Goal: Information Seeking & Learning: Learn about a topic

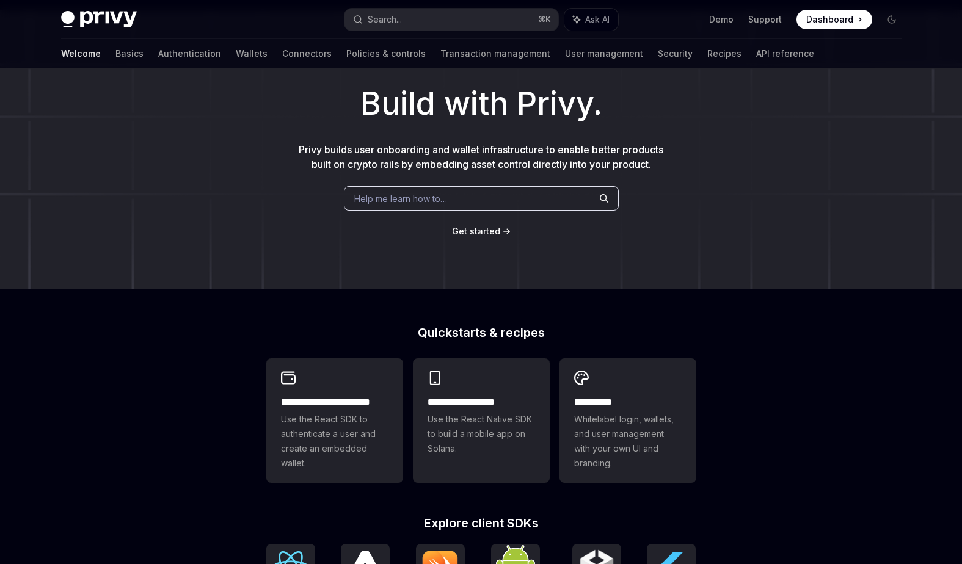
scroll to position [65, 0]
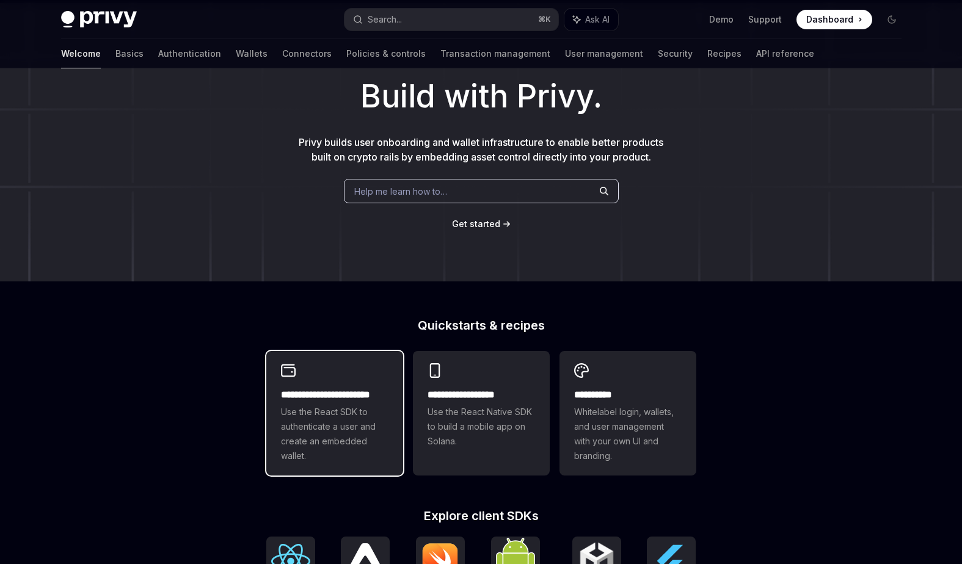
click at [363, 352] on div "**********" at bounding box center [334, 413] width 137 height 125
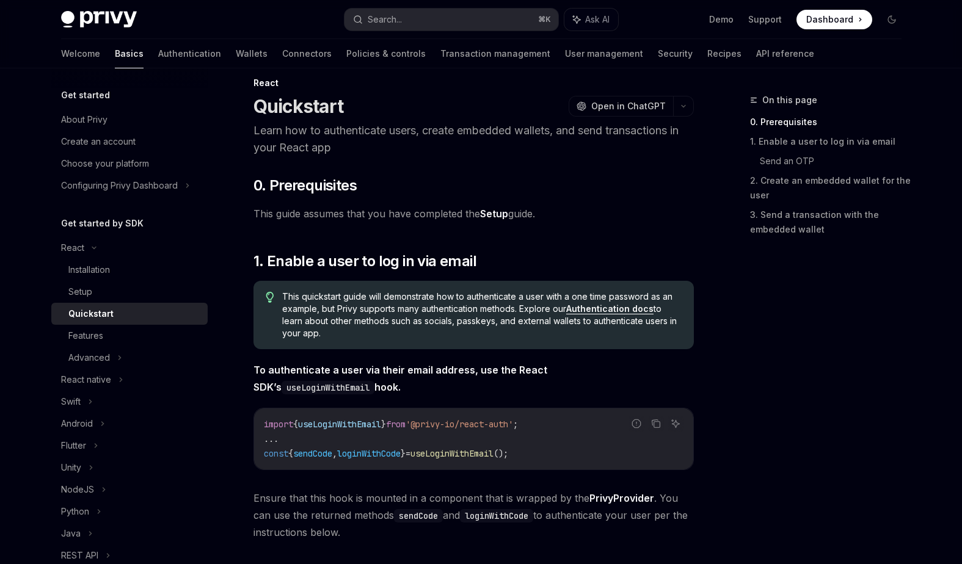
scroll to position [26, 0]
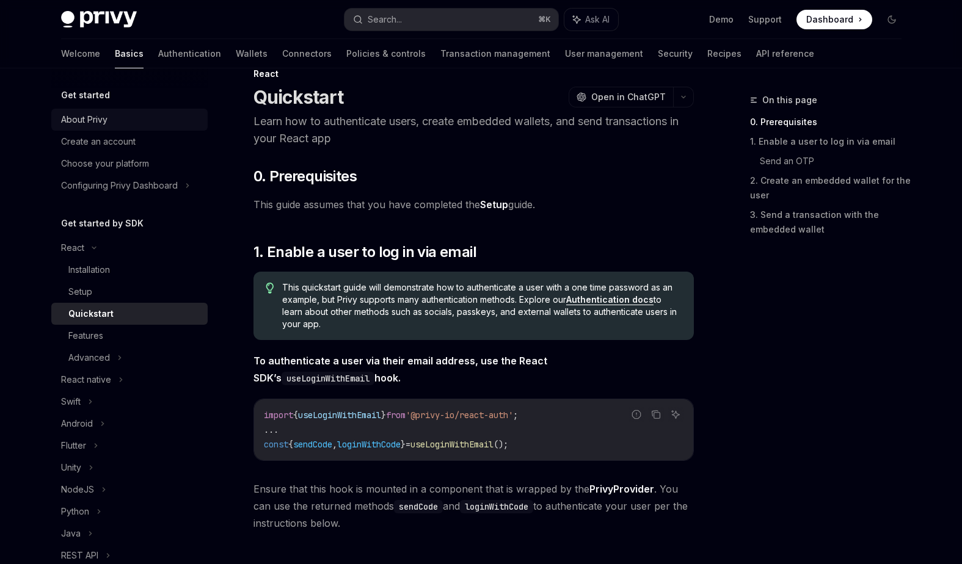
click at [100, 120] on div "About Privy" at bounding box center [84, 119] width 46 height 15
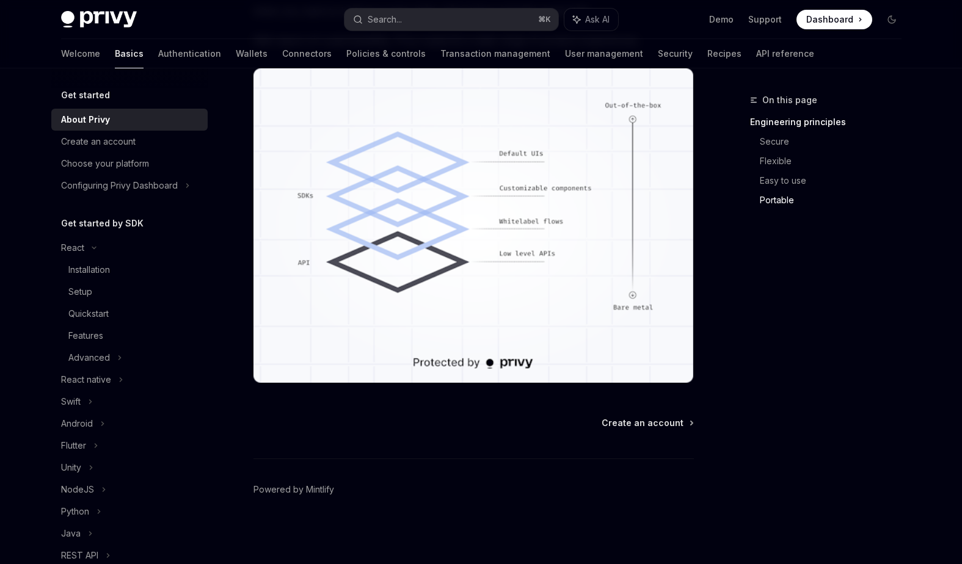
click at [98, 88] on h5 "Get started" at bounding box center [85, 95] width 49 height 15
click at [95, 98] on h5 "Get started" at bounding box center [85, 95] width 49 height 15
click at [91, 137] on div "Create an account" at bounding box center [98, 141] width 75 height 15
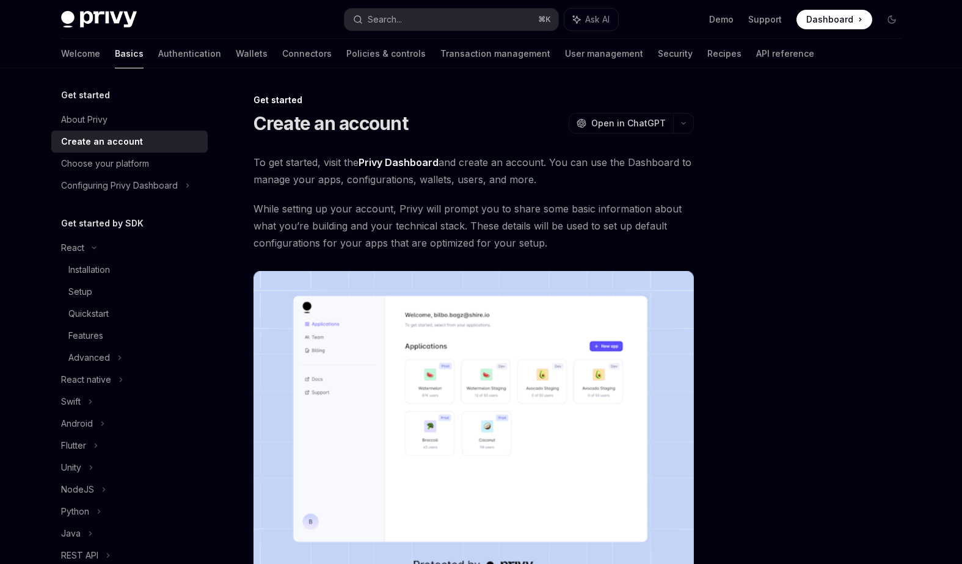
click at [303, 230] on span "While setting up your account, Privy will prompt you to share some basic inform…" at bounding box center [473, 225] width 440 height 51
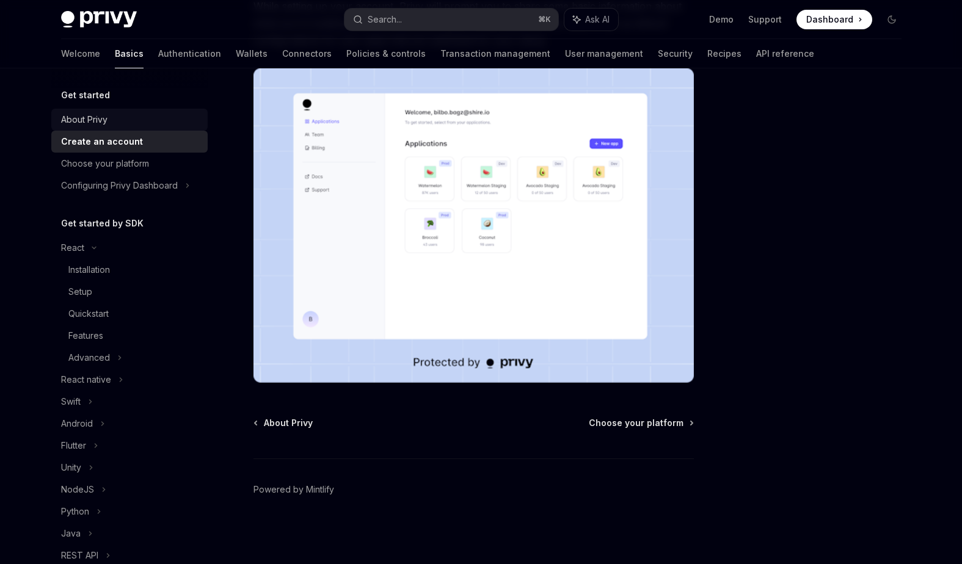
click at [107, 126] on div "About Privy" at bounding box center [130, 119] width 139 height 15
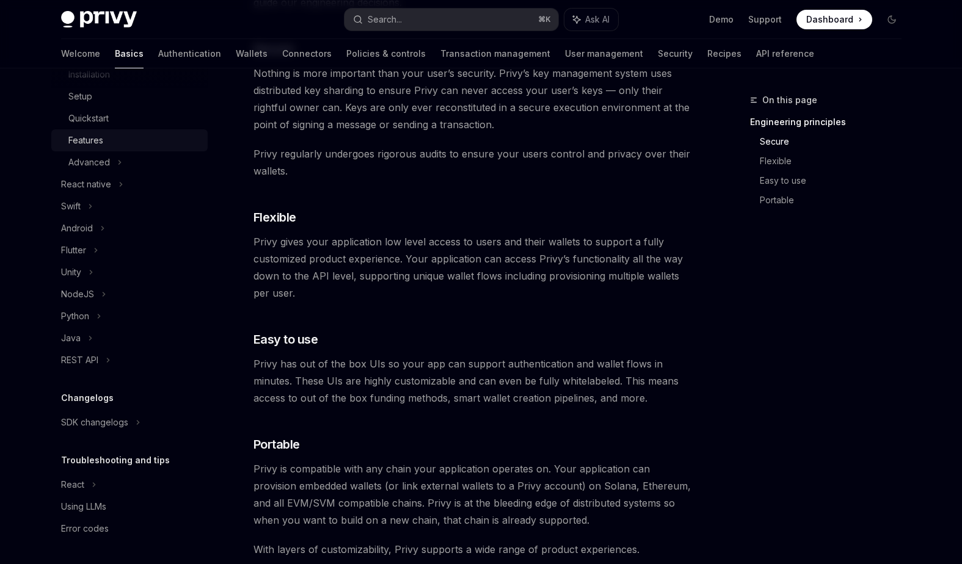
scroll to position [495, 0]
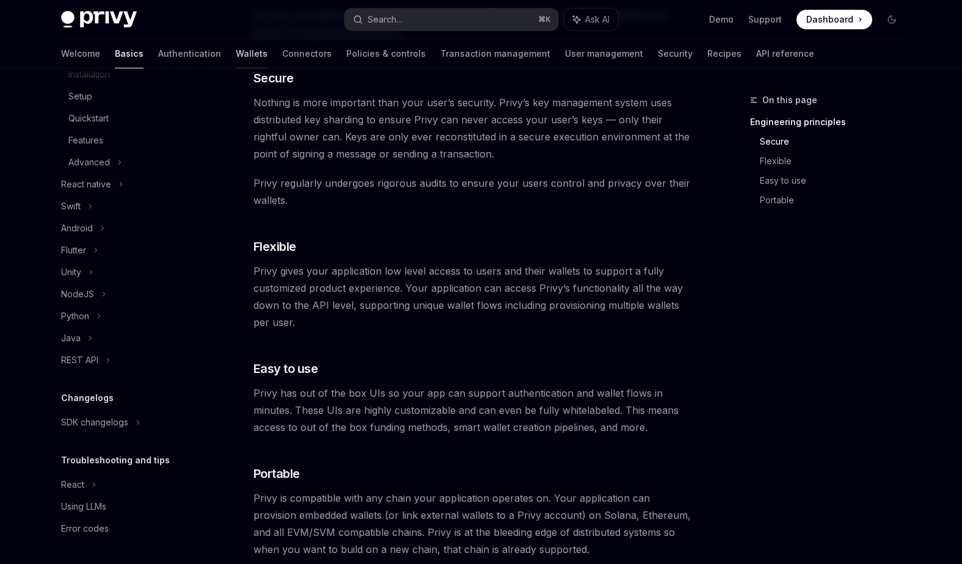
click at [236, 56] on link "Wallets" at bounding box center [252, 53] width 32 height 29
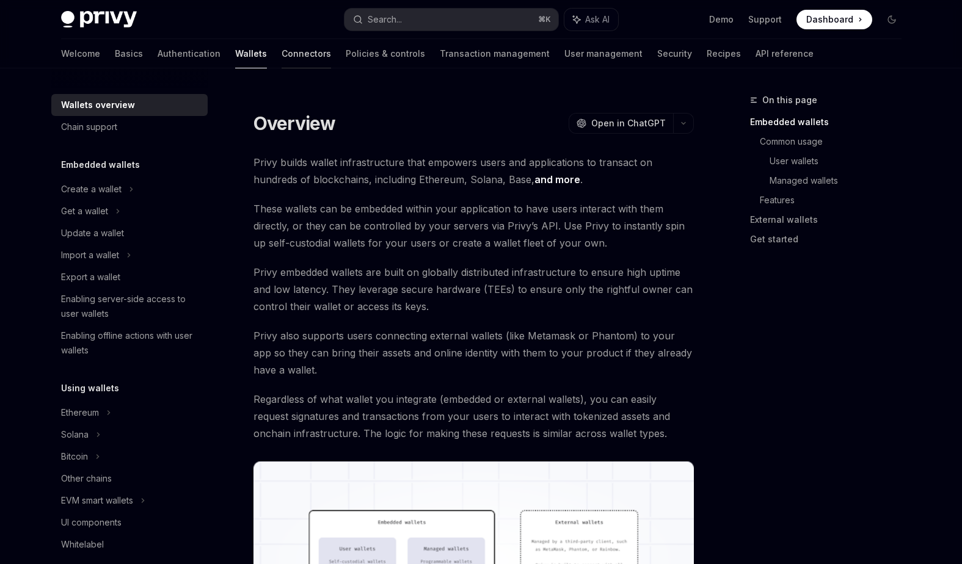
click at [282, 53] on link "Connectors" at bounding box center [306, 53] width 49 height 29
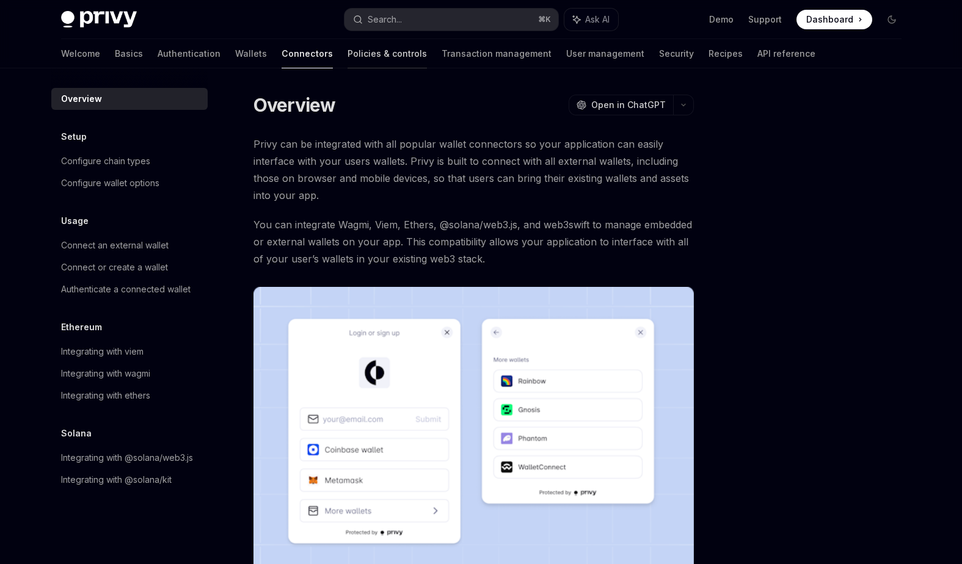
click at [348, 59] on link "Policies & controls" at bounding box center [387, 53] width 79 height 29
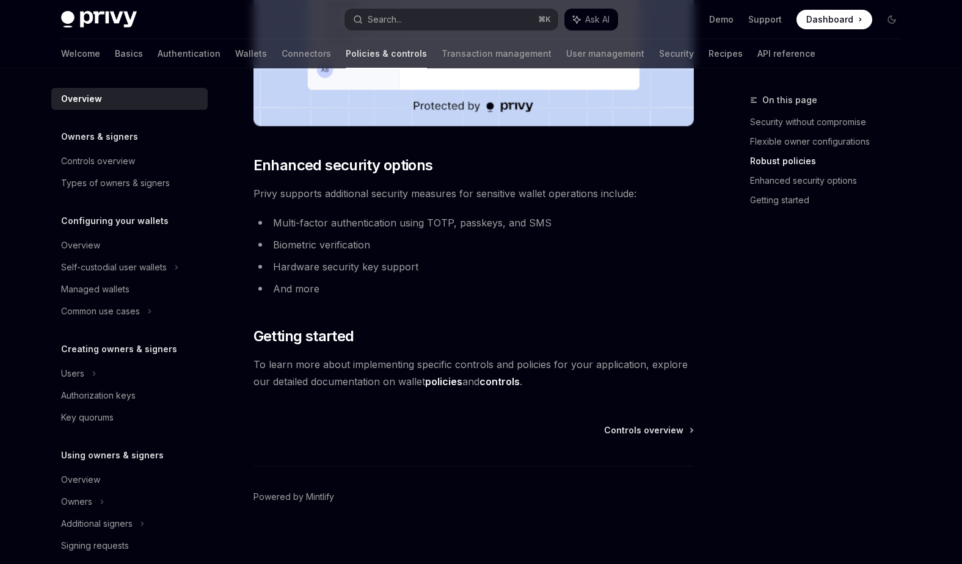
scroll to position [986, 0]
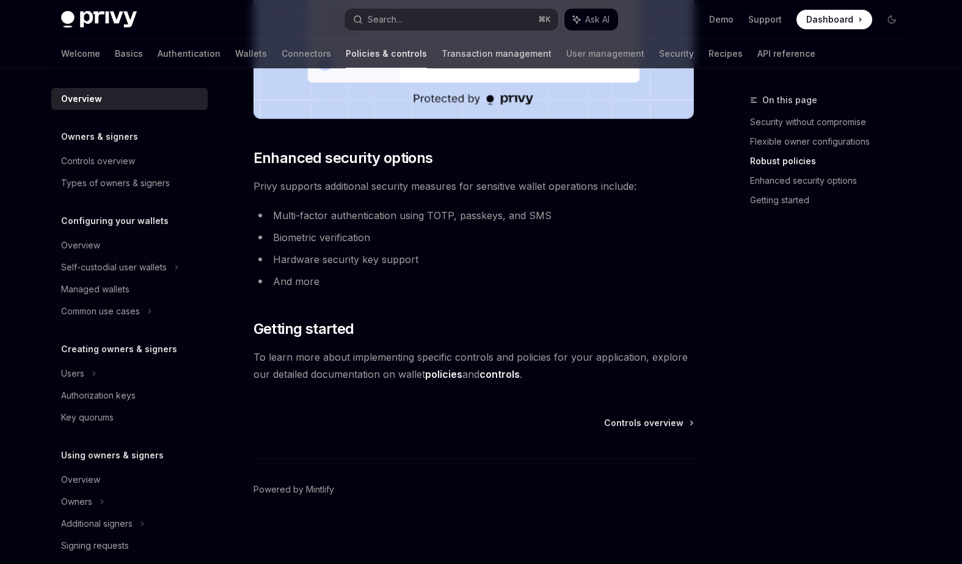
click at [442, 51] on link "Transaction management" at bounding box center [497, 53] width 110 height 29
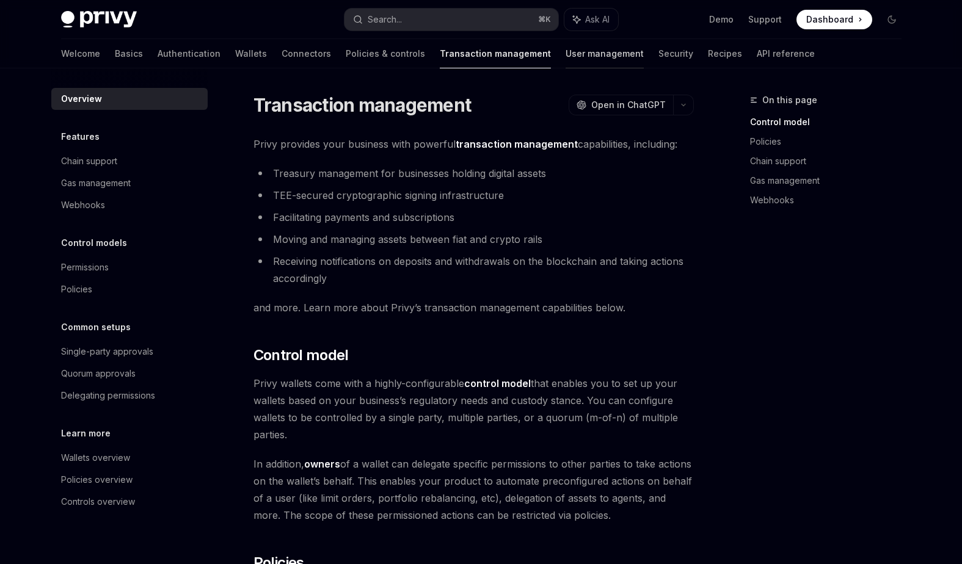
click at [566, 59] on link "User management" at bounding box center [605, 53] width 78 height 29
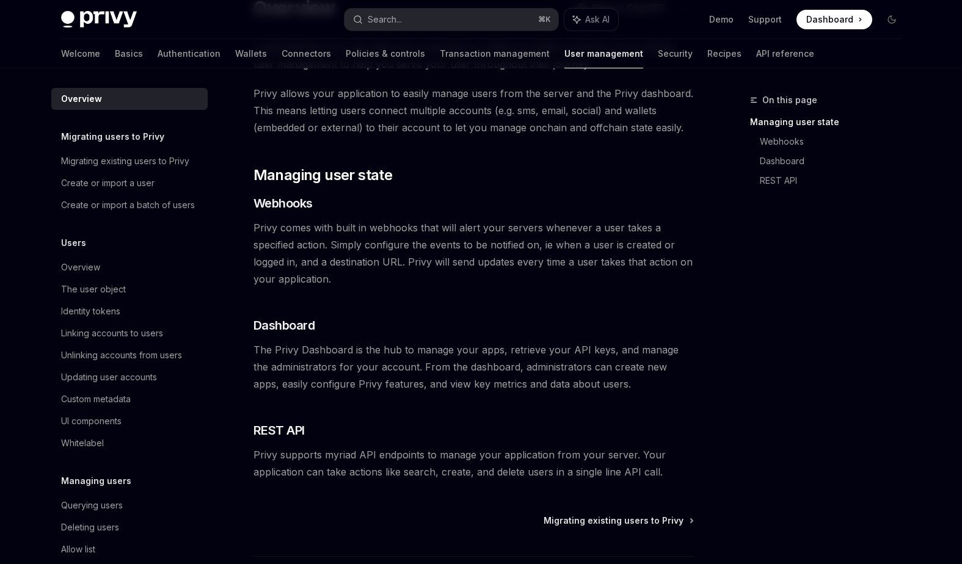
scroll to position [195, 0]
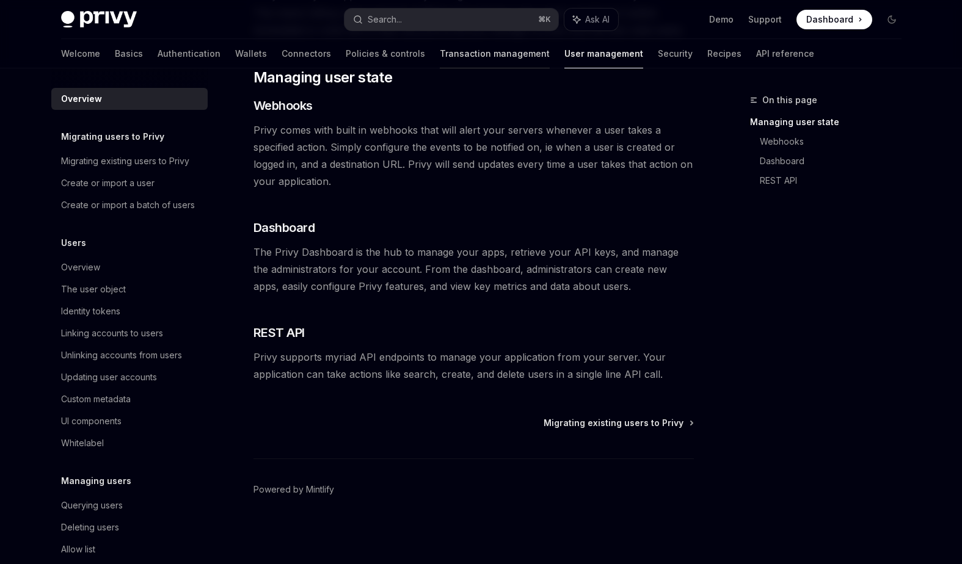
click at [440, 62] on link "Transaction management" at bounding box center [495, 53] width 110 height 29
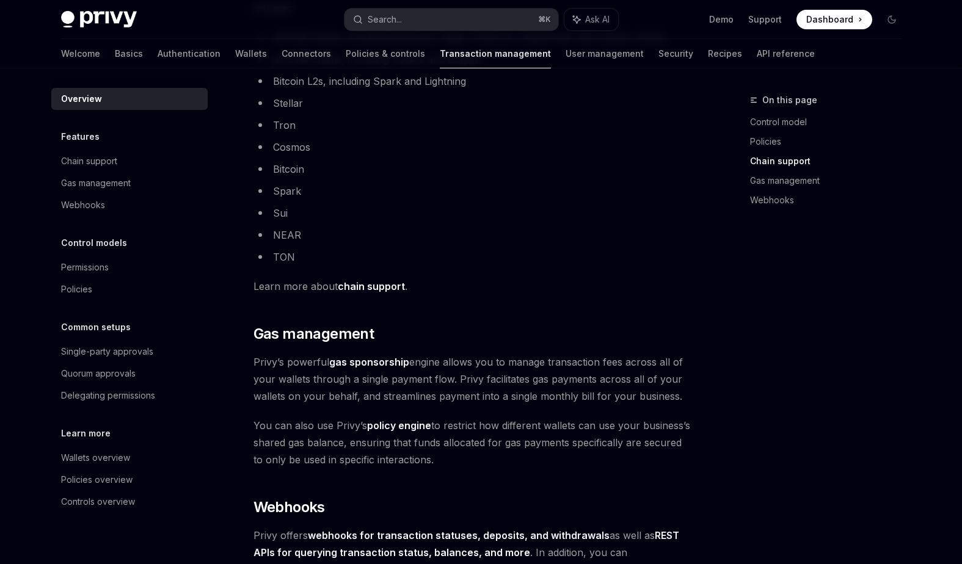
scroll to position [1084, 0]
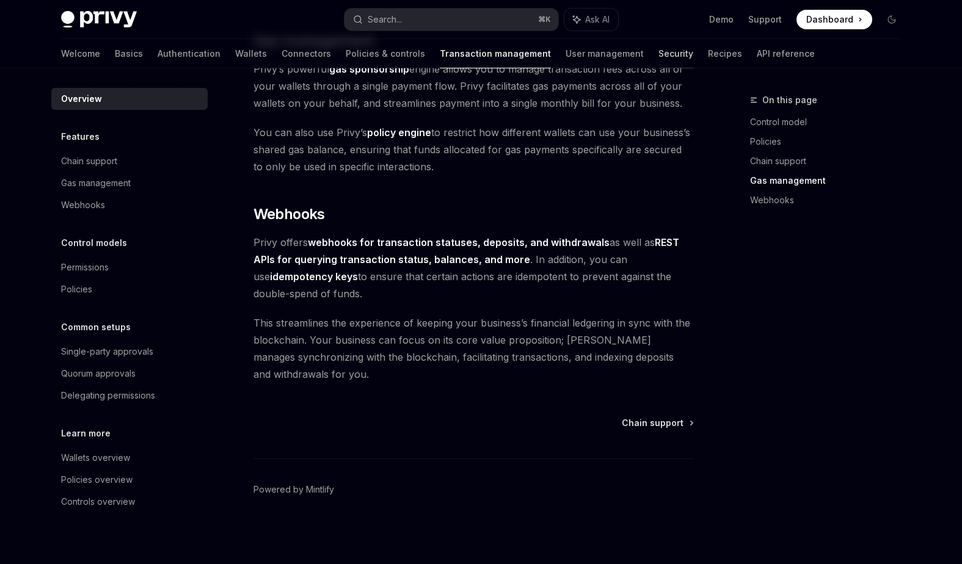
click at [658, 53] on link "Security" at bounding box center [675, 53] width 35 height 29
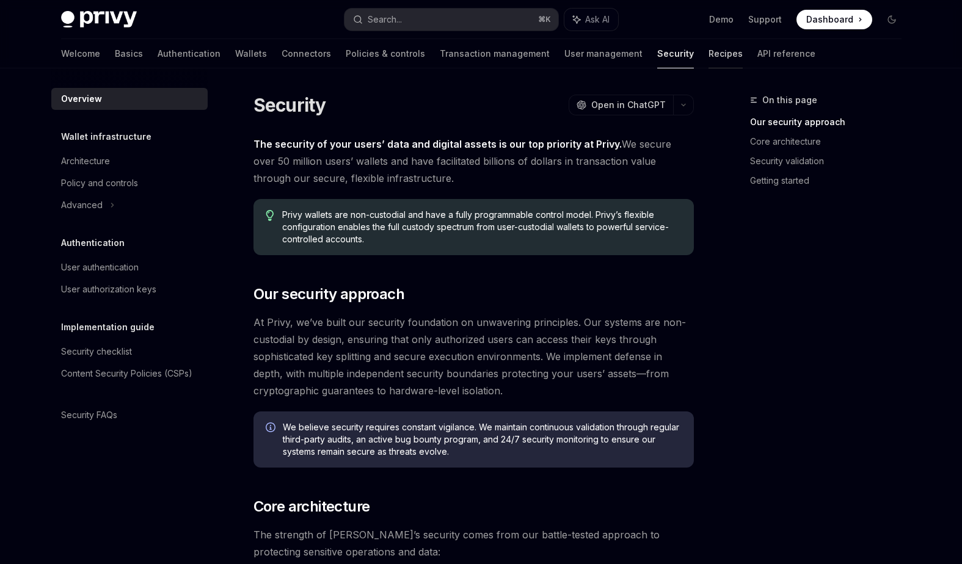
click at [708, 56] on link "Recipes" at bounding box center [725, 53] width 34 height 29
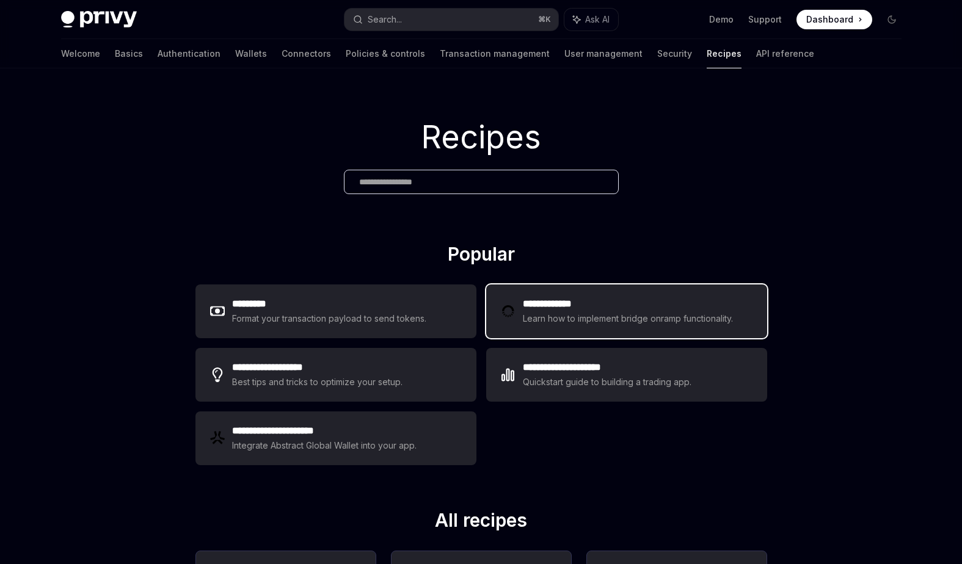
click at [595, 308] on h2 "**********" at bounding box center [630, 304] width 214 height 15
type textarea "*"
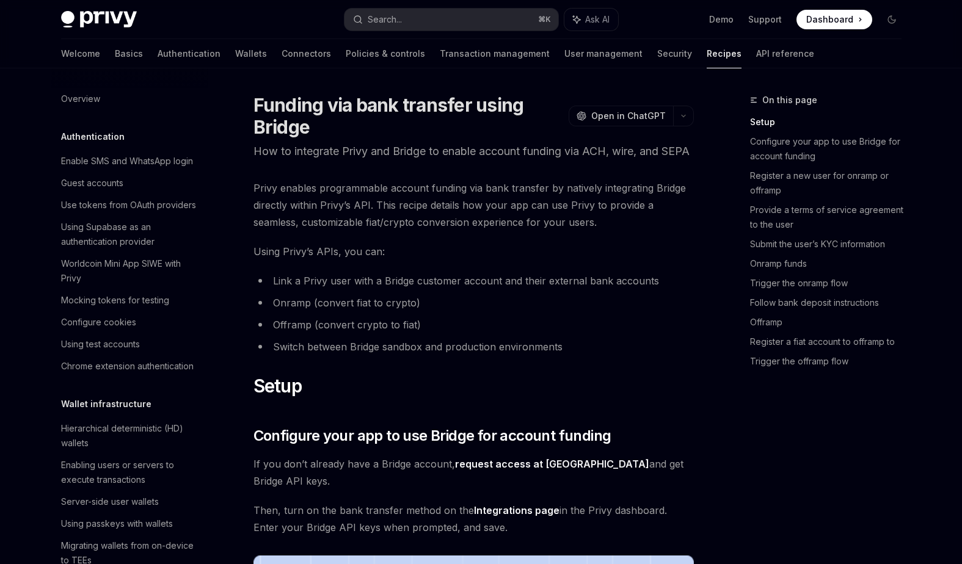
click at [414, 150] on p "How to integrate Privy and Bridge to enable account funding via ACH, wire, and …" at bounding box center [473, 151] width 440 height 17
copy p "Bridge"
click at [506, 227] on span "Privy enables programmable account funding via bank transfer by natively integr…" at bounding box center [473, 205] width 440 height 51
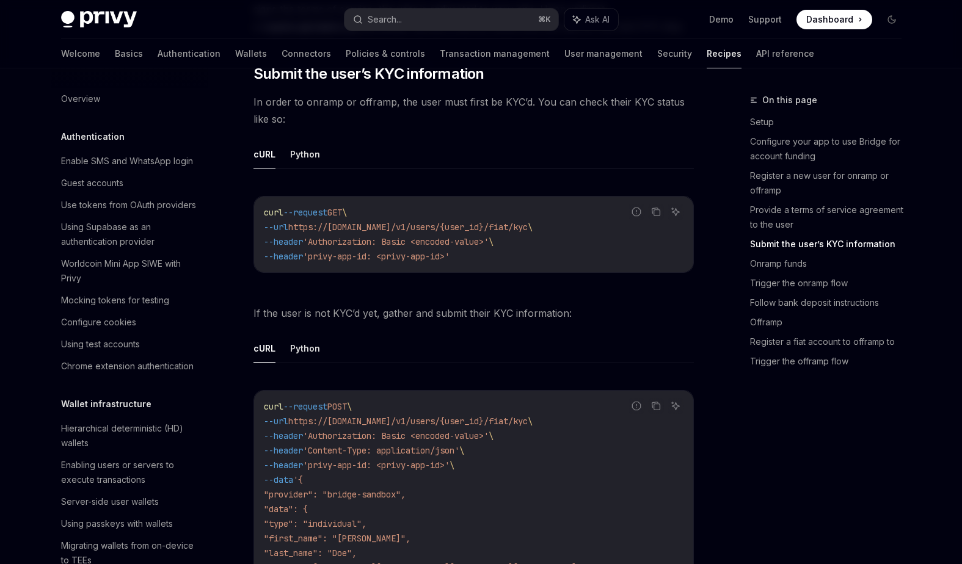
scroll to position [1285, 0]
